Goal: Register for event/course

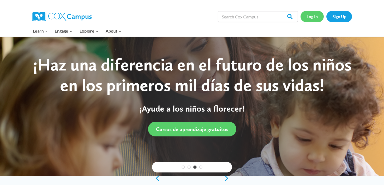
click at [314, 15] on link "Log In" at bounding box center [312, 16] width 23 height 11
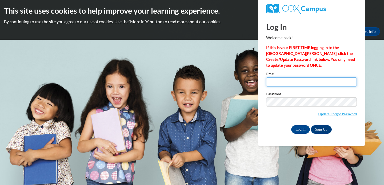
type input "jfender@sasd.net"
click at [293, 80] on input "jfender@sasd.net" at bounding box center [311, 81] width 91 height 9
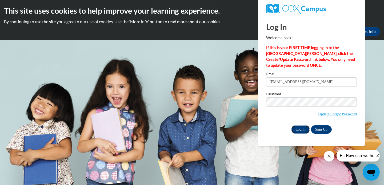
click at [301, 129] on input "Log In" at bounding box center [300, 129] width 19 height 9
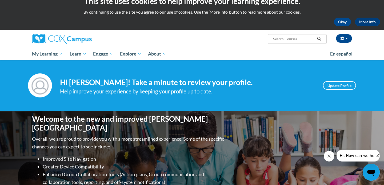
scroll to position [9, 0]
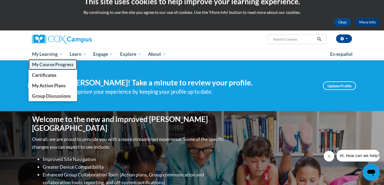
click at [52, 61] on link "My Course Progress" at bounding box center [53, 64] width 49 height 10
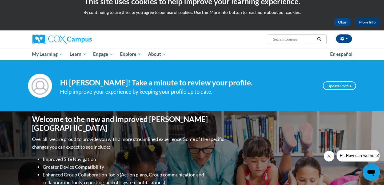
click at [43, 88] on img at bounding box center [40, 86] width 24 height 24
click at [337, 88] on link "Update Profile" at bounding box center [339, 85] width 33 height 9
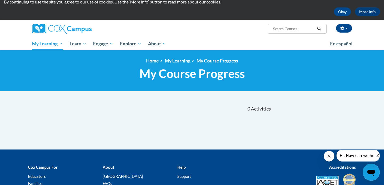
scroll to position [17, 0]
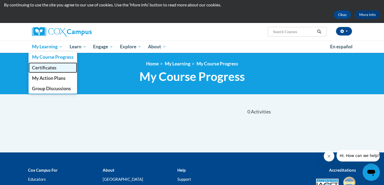
click at [52, 69] on span "Certificates" at bounding box center [44, 68] width 25 height 6
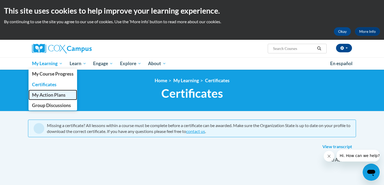
click at [46, 93] on span "My Action Plans" at bounding box center [49, 95] width 34 height 6
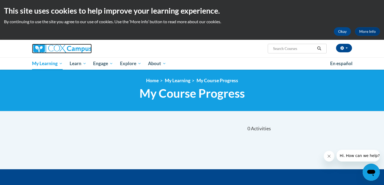
click at [51, 45] on img at bounding box center [62, 49] width 60 height 10
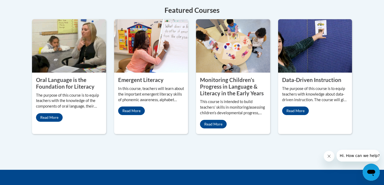
scroll to position [553, 0]
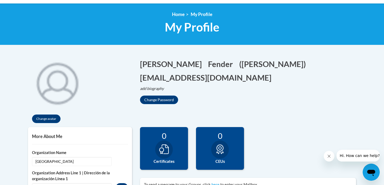
scroll to position [20, 0]
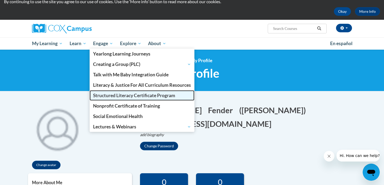
click at [108, 94] on span "Structured Literacy Certificate Program" at bounding box center [134, 96] width 82 height 6
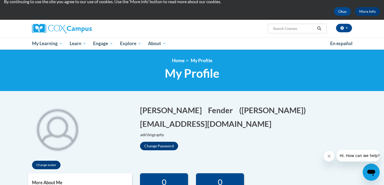
click at [187, 41] on ul "My Learning My Learning My Course Progress Certificates My Action Plans Group D…" at bounding box center [178, 43] width 298 height 12
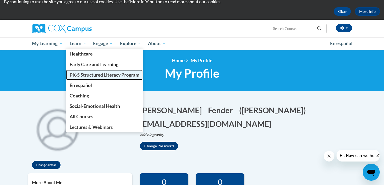
click at [83, 72] on span "PK-5 Structured Literacy Program" at bounding box center [105, 75] width 70 height 6
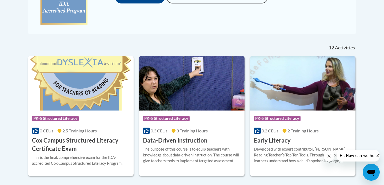
scroll to position [190, 0]
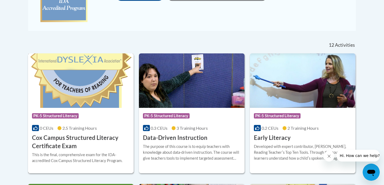
click at [96, 96] on img at bounding box center [81, 80] width 106 height 54
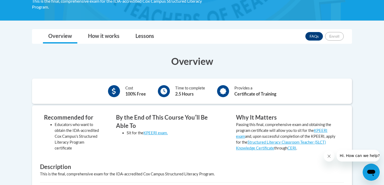
scroll to position [121, 0]
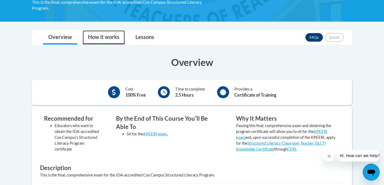
click at [103, 39] on link "How it works" at bounding box center [104, 37] width 42 height 14
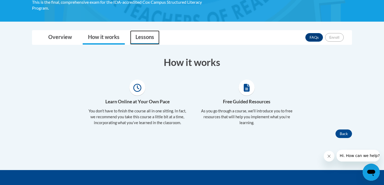
click at [136, 43] on link "Lessons" at bounding box center [144, 37] width 29 height 14
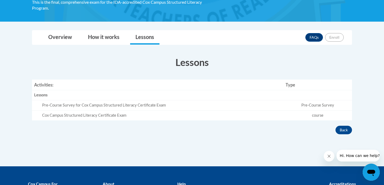
click at [176, 106] on div "Pre-Course Survey for Cox Campus Structured Literacy Certificate Exam" at bounding box center [161, 105] width 239 height 6
click at [121, 106] on div "Pre-Course Survey for Cox Campus Structured Literacy Certificate Exam" at bounding box center [161, 105] width 239 height 6
click at [118, 116] on div "Cox Campus Structured Literacy Certificate Exam" at bounding box center [161, 116] width 239 height 6
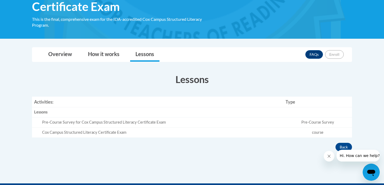
scroll to position [108, 0]
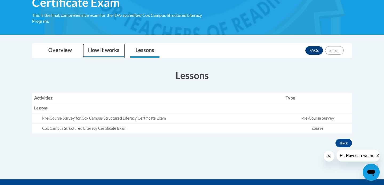
click at [93, 50] on link "How it works" at bounding box center [104, 50] width 42 height 14
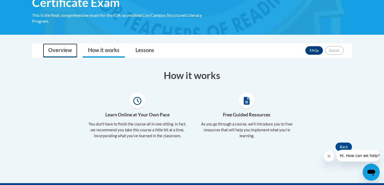
click at [66, 47] on link "Overview" at bounding box center [60, 50] width 34 height 14
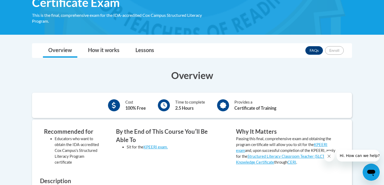
click at [262, 111] on div "Provides a Certificate of Training" at bounding box center [256, 105] width 42 height 12
click at [223, 104] on icon at bounding box center [223, 105] width 7 height 7
click at [162, 104] on icon at bounding box center [164, 105] width 7 height 7
click at [114, 104] on icon at bounding box center [114, 105] width 4 height 7
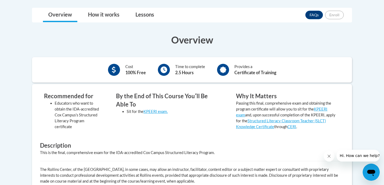
scroll to position [172, 0]
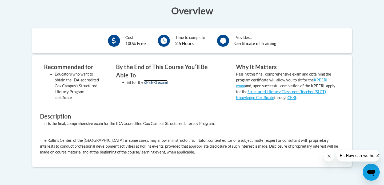
click at [156, 81] on link "KPEERI exam." at bounding box center [156, 82] width 24 height 5
click at [116, 41] on icon at bounding box center [114, 40] width 4 height 7
click at [164, 43] on icon at bounding box center [164, 40] width 7 height 7
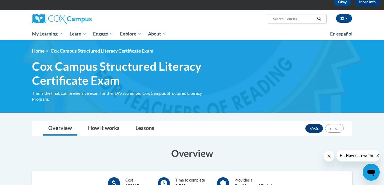
scroll to position [0, 0]
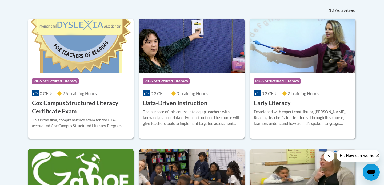
scroll to position [221, 0]
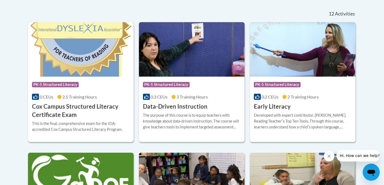
click at [86, 73] on img at bounding box center [81, 49] width 106 height 54
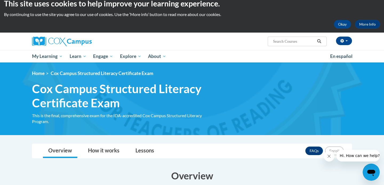
scroll to position [6, 0]
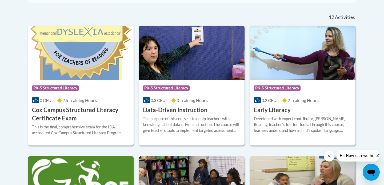
scroll to position [217, 0]
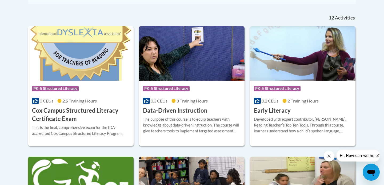
click at [213, 110] on div "Course Category: PK-5 Structured Literacy 0.3 CEUs 3 Training Hours COURSE Data…" at bounding box center [192, 98] width 106 height 34
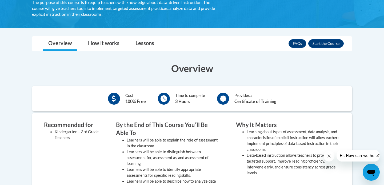
scroll to position [113, 0]
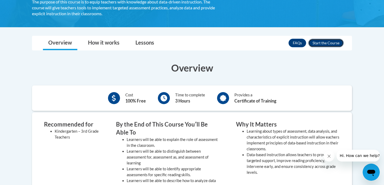
click at [324, 42] on button "Enroll" at bounding box center [325, 43] width 35 height 9
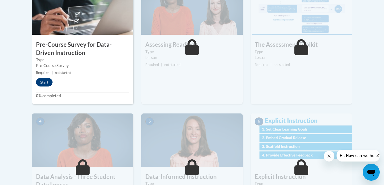
scroll to position [196, 0]
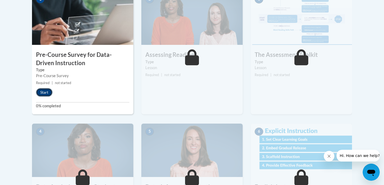
click at [46, 91] on button "Start" at bounding box center [44, 92] width 17 height 9
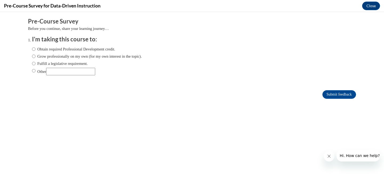
scroll to position [0, 0]
click at [33, 49] on input "Obtain required Professional Development credit." at bounding box center [33, 49] width 3 height 6
radio input "true"
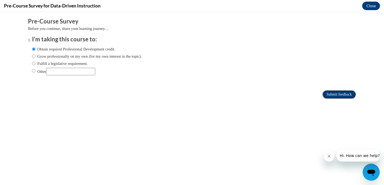
click at [335, 94] on input "Submit feedback" at bounding box center [340, 94] width 34 height 9
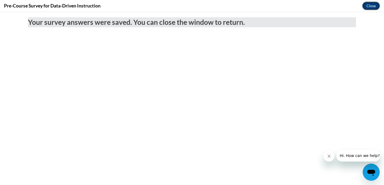
click at [370, 2] on button "Close" at bounding box center [371, 6] width 18 height 9
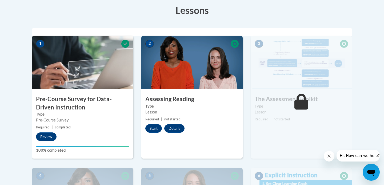
scroll to position [146, 0]
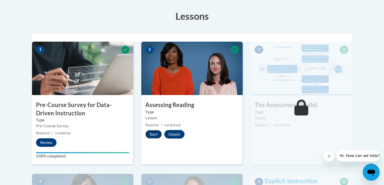
click at [154, 135] on button "Start" at bounding box center [153, 134] width 17 height 9
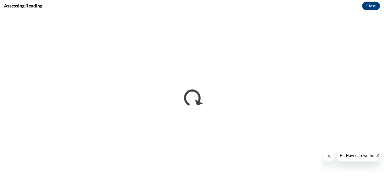
scroll to position [0, 0]
click at [328, 158] on icon "Close message from company" at bounding box center [329, 156] width 4 height 4
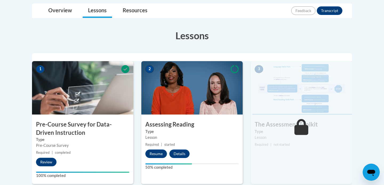
scroll to position [127, 0]
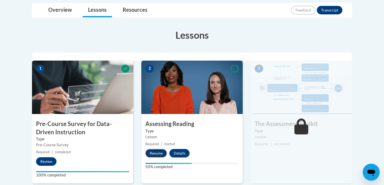
click at [157, 153] on button "Resume" at bounding box center [156, 153] width 22 height 9
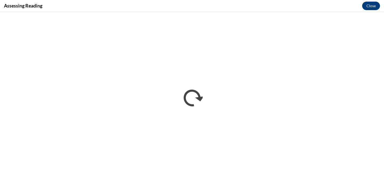
scroll to position [0, 0]
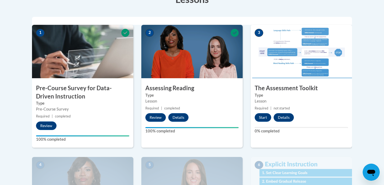
scroll to position [162, 0]
